Goal: Task Accomplishment & Management: Use online tool/utility

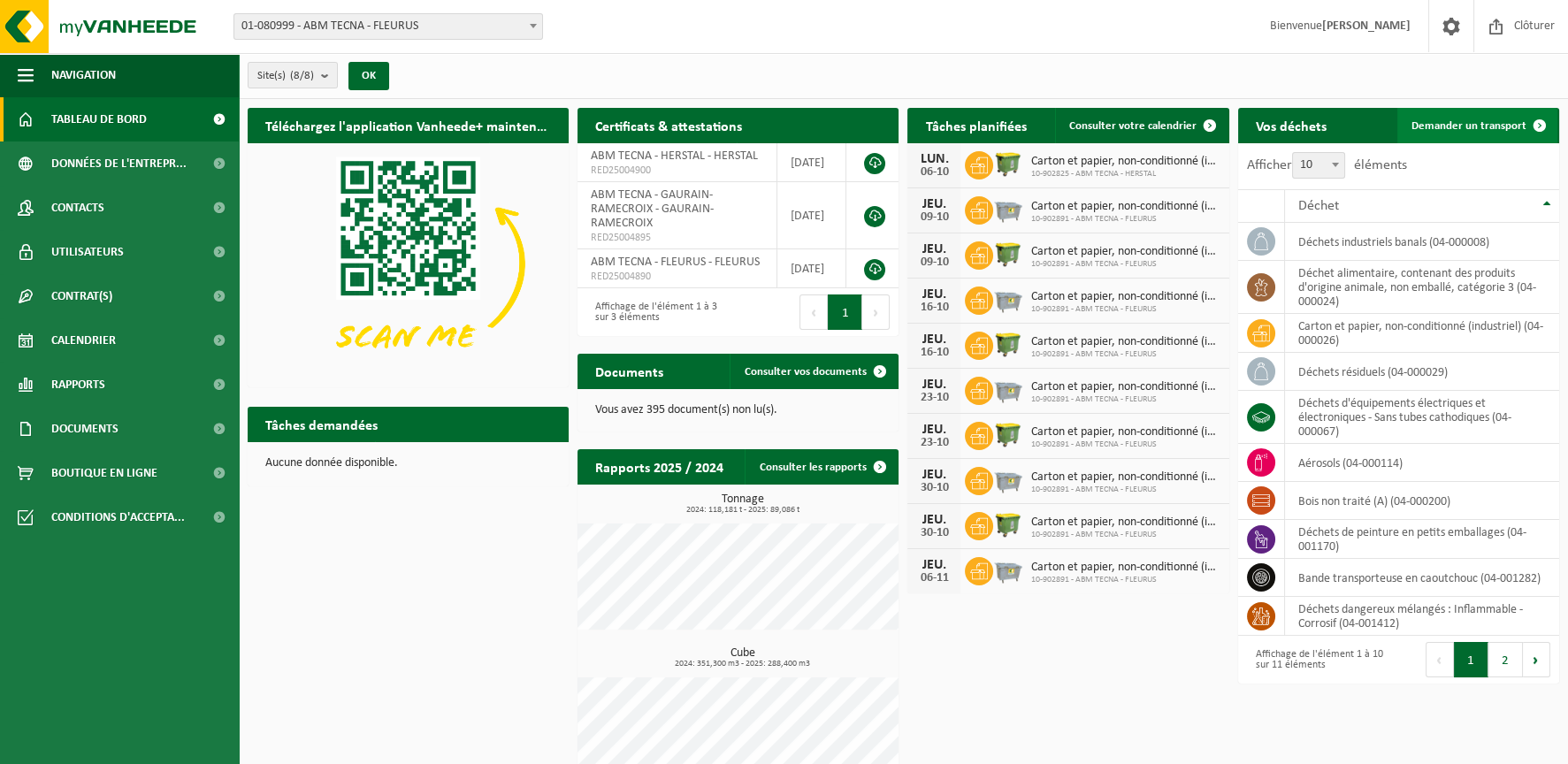
click at [1498, 124] on span "Demander un transport" at bounding box center [1469, 126] width 115 height 12
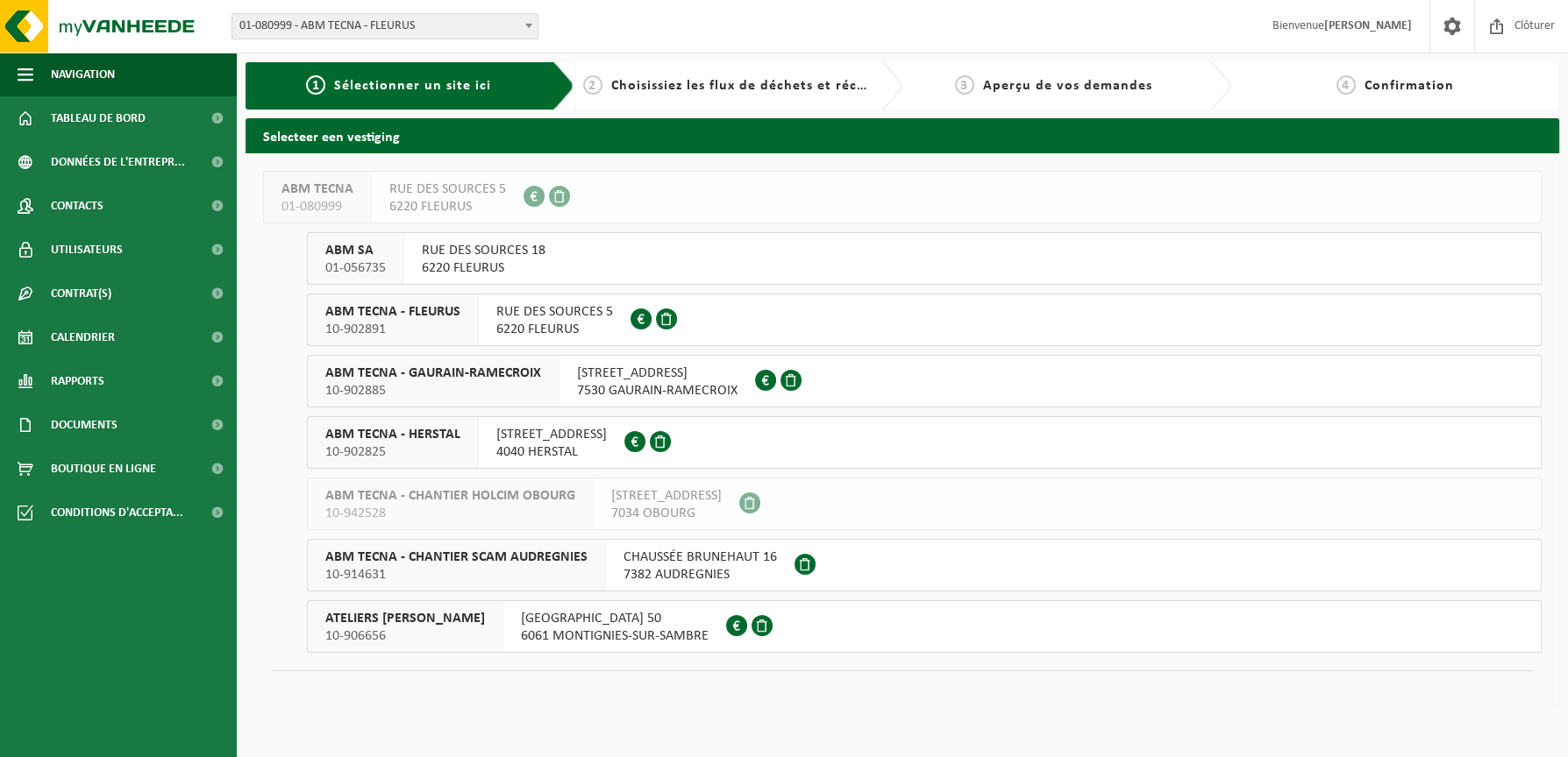
drag, startPoint x: 624, startPoint y: 379, endPoint x: 610, endPoint y: 408, distance: 32.2
click at [625, 379] on span "RUE DU BOIS 16 B" at bounding box center [657, 373] width 160 height 17
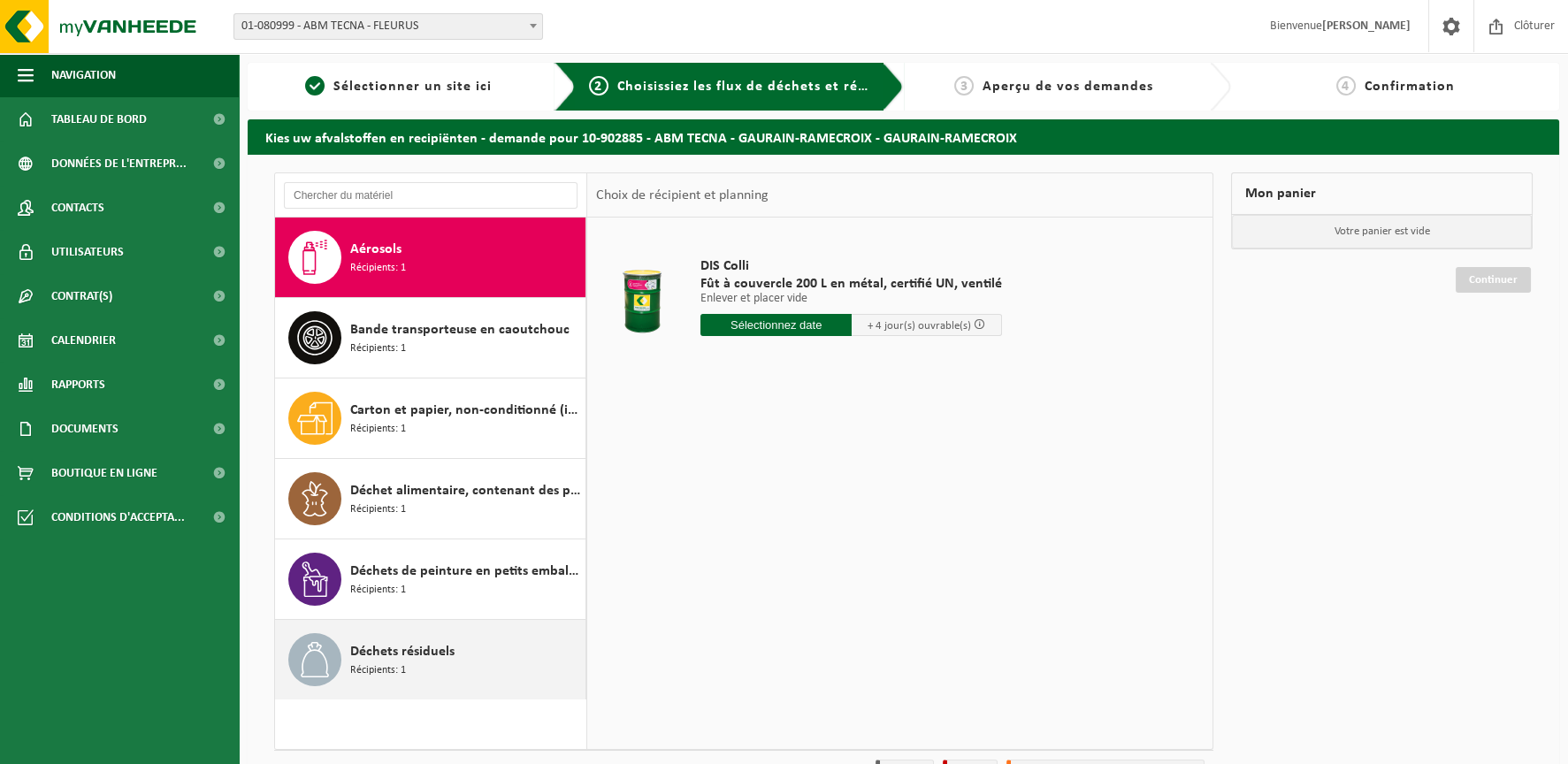
click at [465, 656] on div "Déchets résiduels Récipients: 1" at bounding box center [465, 659] width 230 height 53
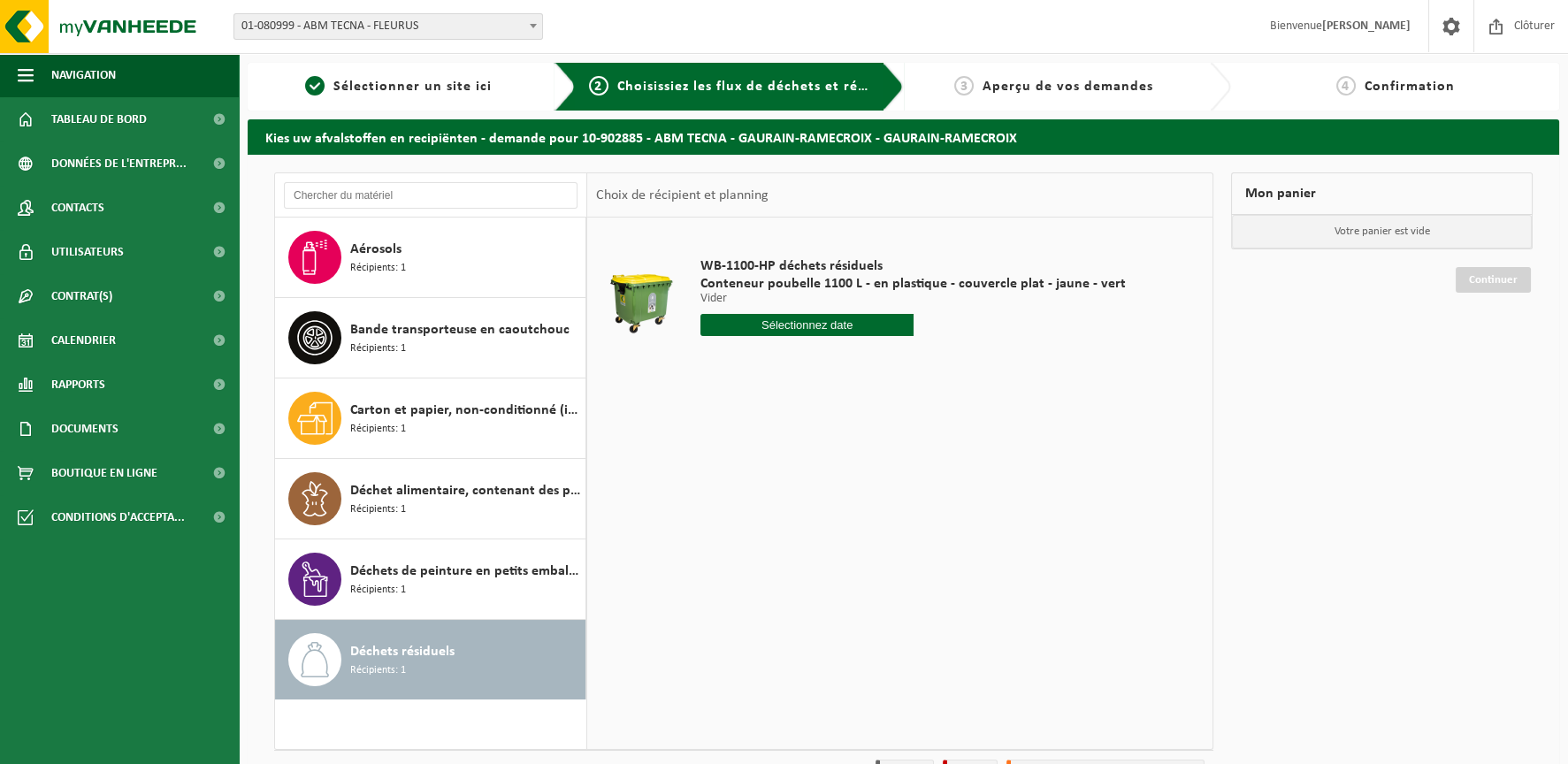
click at [814, 329] on input "text" at bounding box center [807, 325] width 213 height 22
click at [657, 426] on div "WB-1100-HP déchets résiduels Conteneur poubelle 1100 L - en plastique - couverc…" at bounding box center [899, 483] width 625 height 531
drag, startPoint x: 748, startPoint y: 322, endPoint x: 741, endPoint y: 329, distance: 9.9
click at [749, 322] on input "text" at bounding box center [807, 325] width 213 height 22
click at [747, 478] on div "14" at bounding box center [748, 481] width 31 height 28
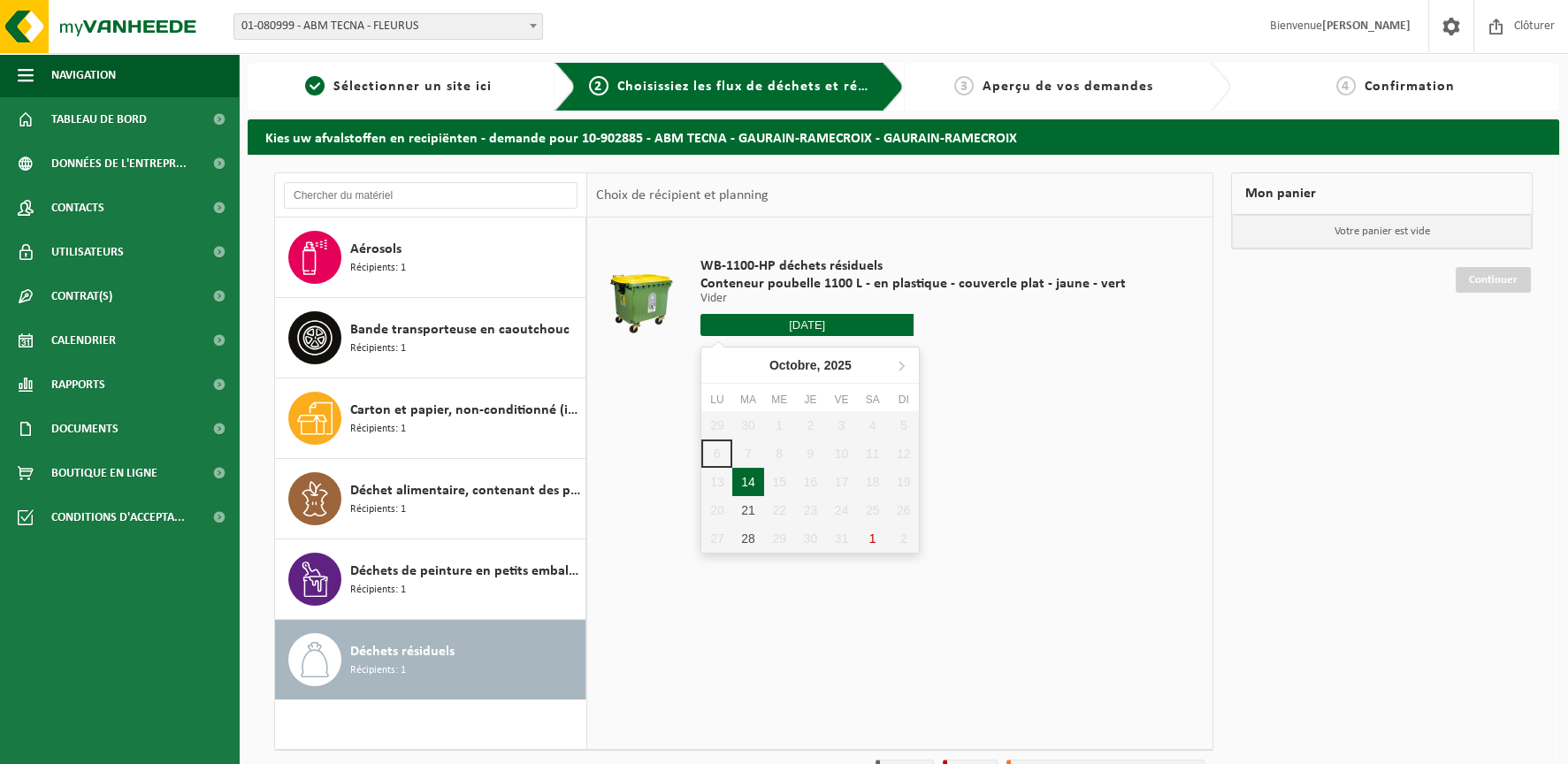
type input "à partir de 2025-10-14"
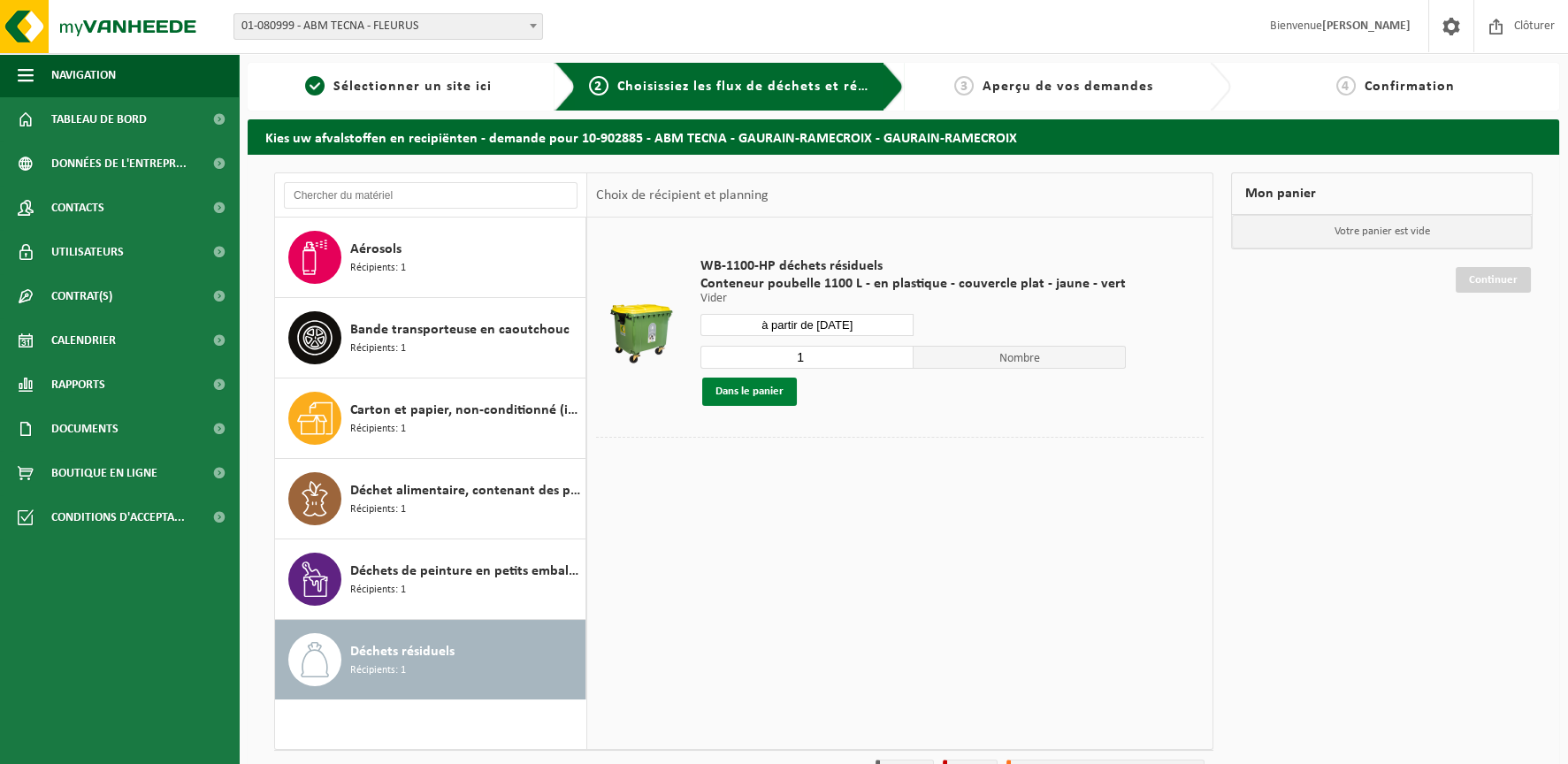
click at [730, 390] on button "Dans le panier" at bounding box center [749, 391] width 94 height 28
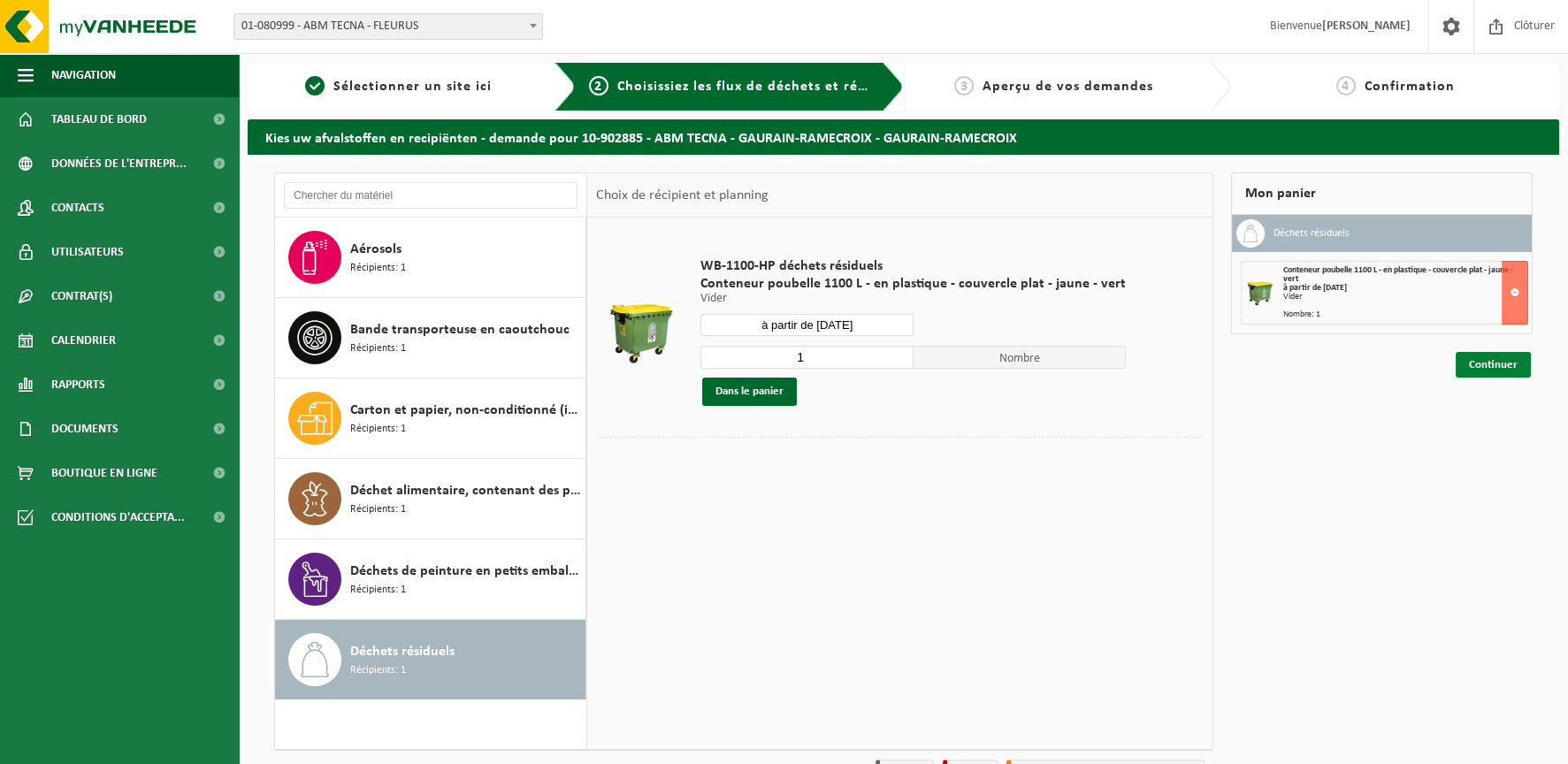
click at [1492, 357] on link "Continuer" at bounding box center [1493, 365] width 75 height 25
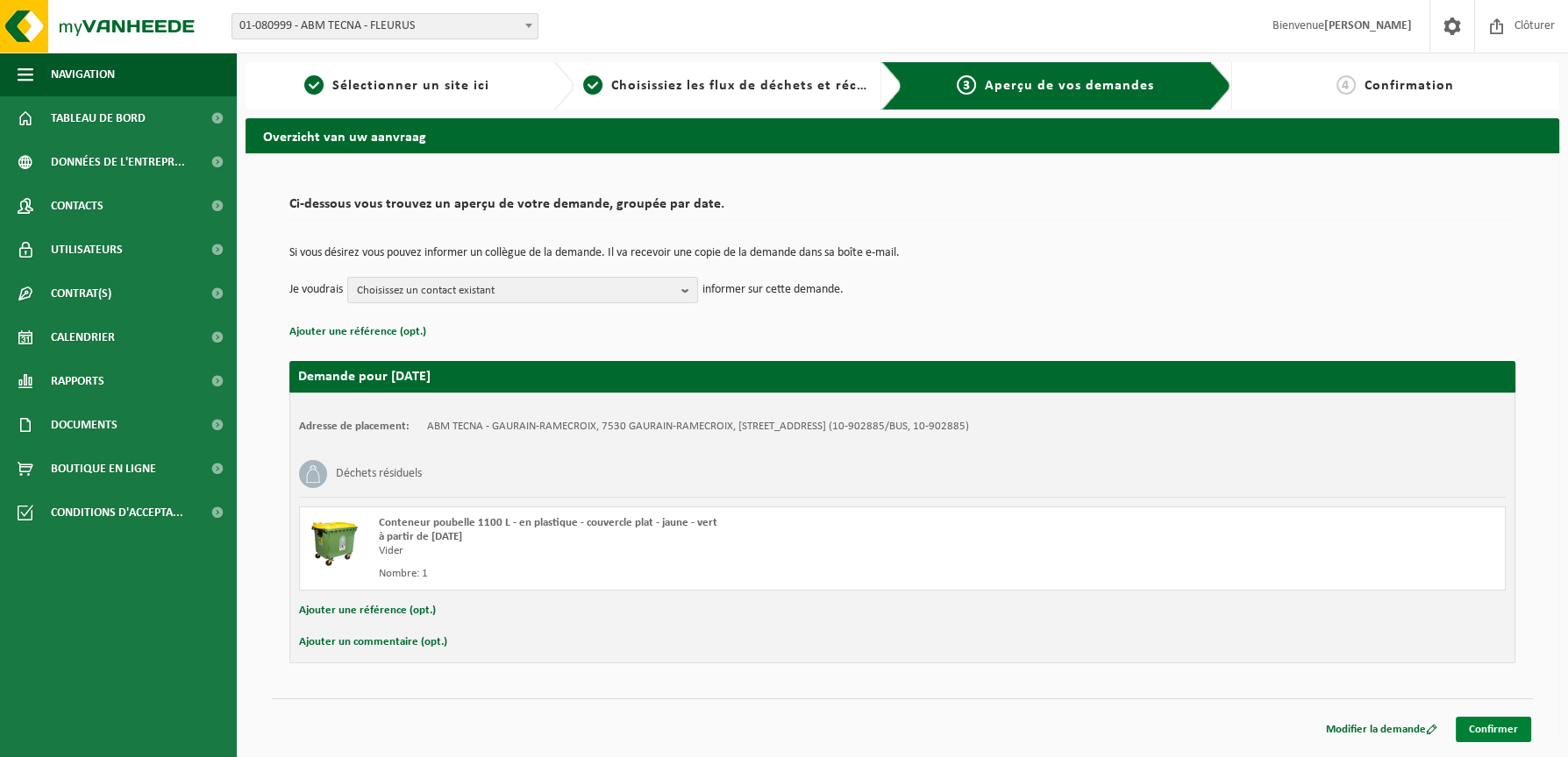
click at [1508, 729] on link "Confirmer" at bounding box center [1493, 729] width 75 height 25
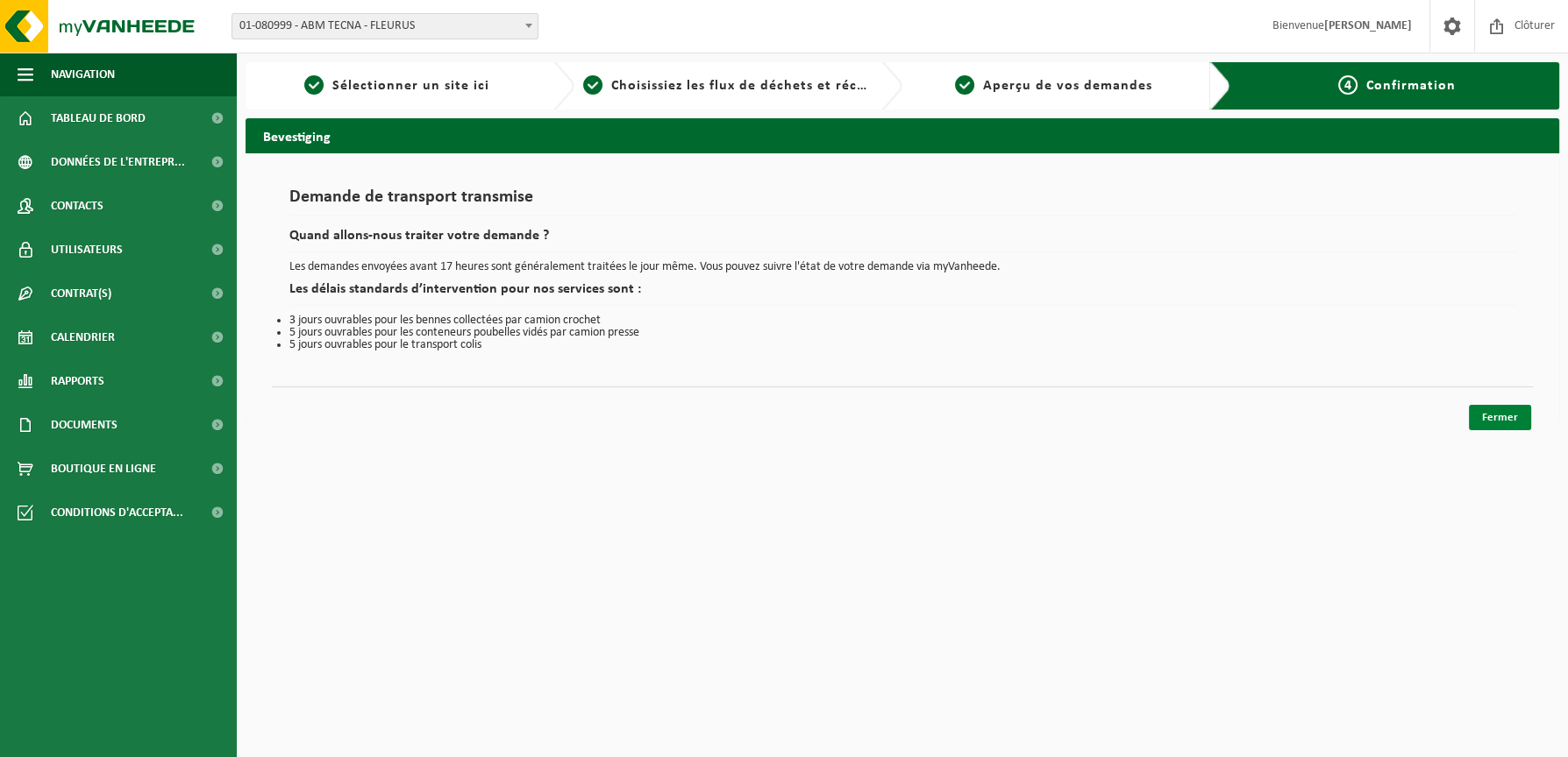
click at [1501, 412] on link "Fermer" at bounding box center [1500, 417] width 63 height 25
